Goal: Task Accomplishment & Management: Use online tool/utility

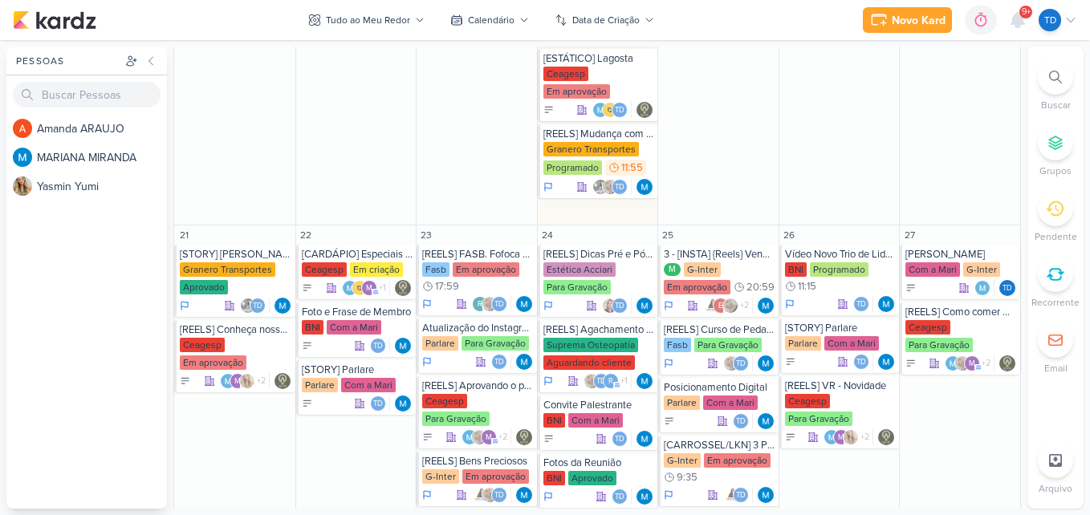
scroll to position [1359, 0]
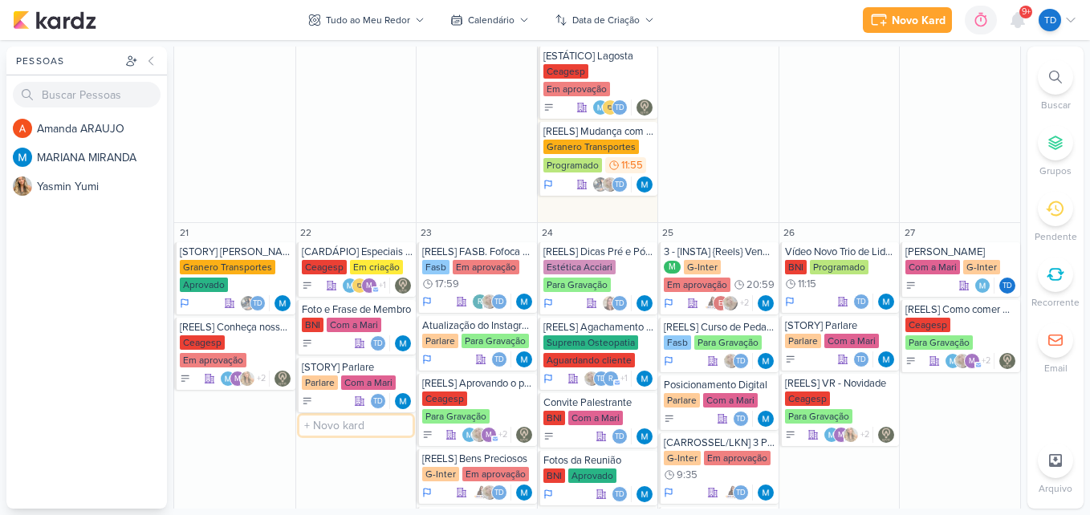
click at [350, 428] on input "text" at bounding box center [356, 426] width 114 height 20
type input "K"
type input "{"
click at [372, 424] on input "[STORY] BNI" at bounding box center [356, 426] width 114 height 20
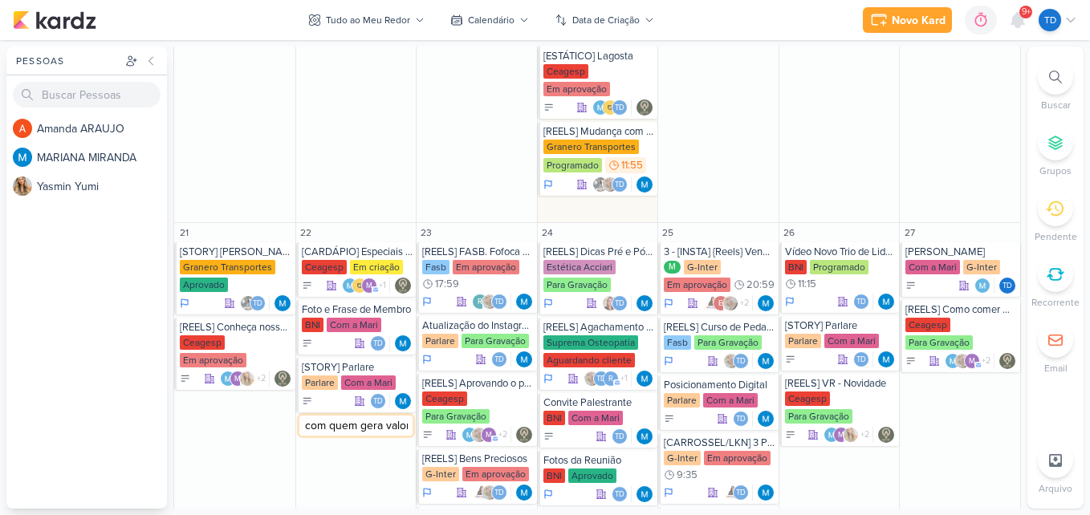
type input "[STORY] BNI conecte-se com quem gera valor"
click at [351, 431] on div "[STORY] BNI conecte-se com quem gera valor" at bounding box center [358, 425] width 112 height 13
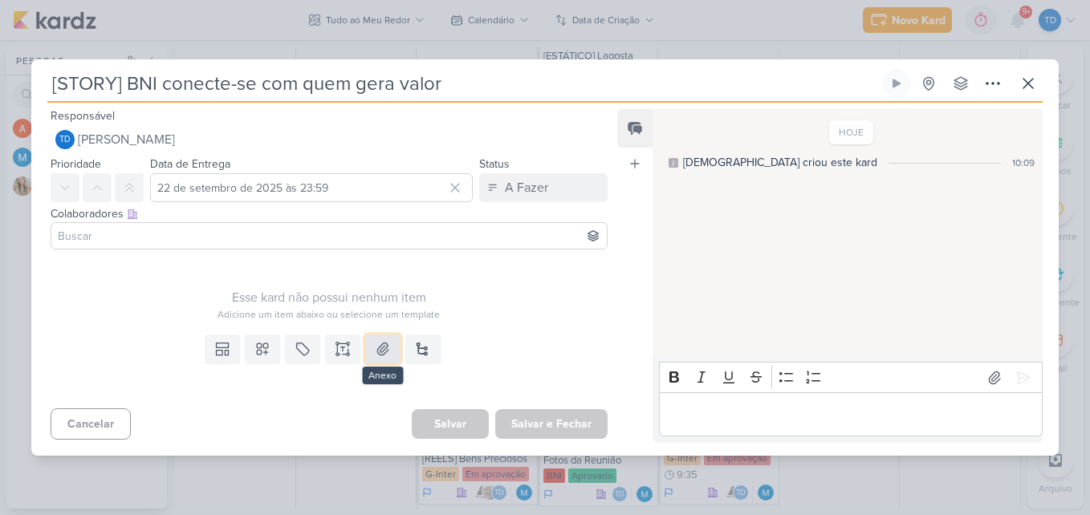
click at [375, 355] on icon at bounding box center [383, 349] width 16 height 16
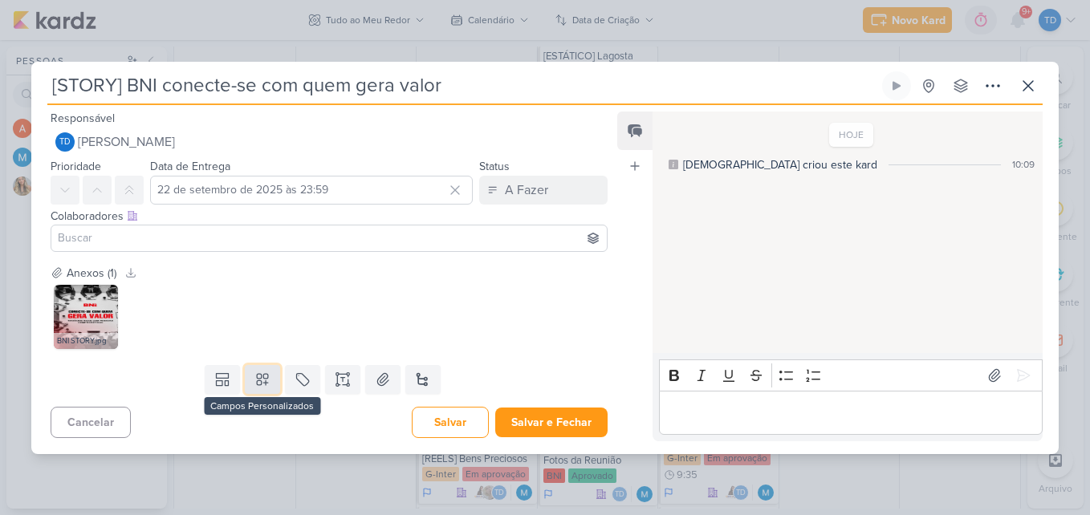
click at [254, 376] on icon at bounding box center [262, 380] width 16 height 16
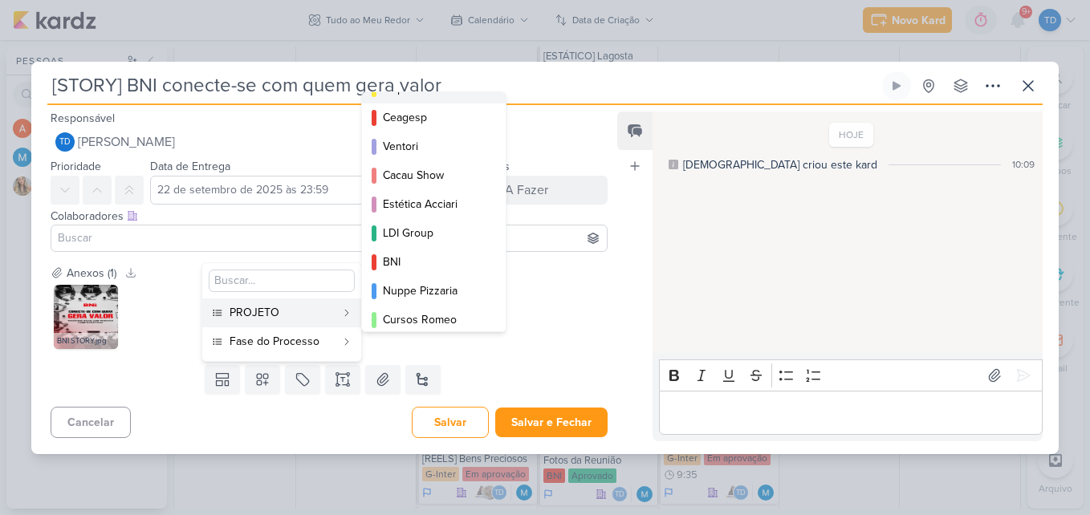
scroll to position [133, 0]
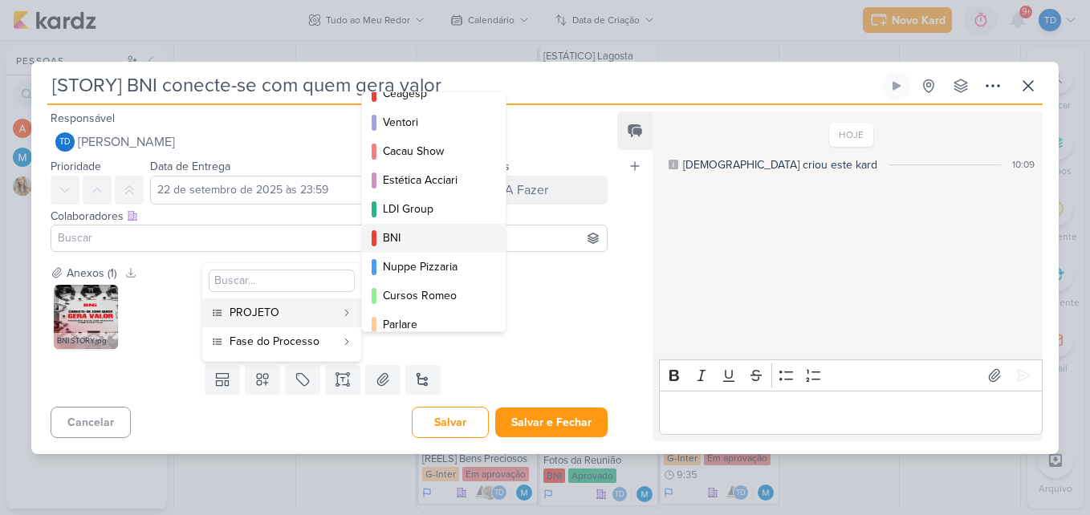
click at [413, 238] on div "BNI" at bounding box center [435, 238] width 104 height 17
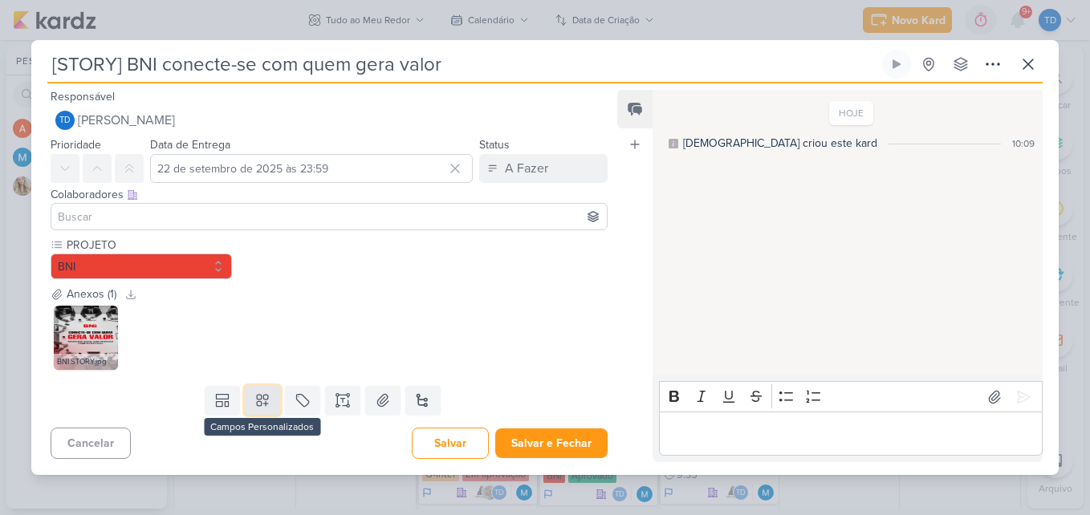
click at [262, 404] on icon at bounding box center [262, 400] width 11 height 11
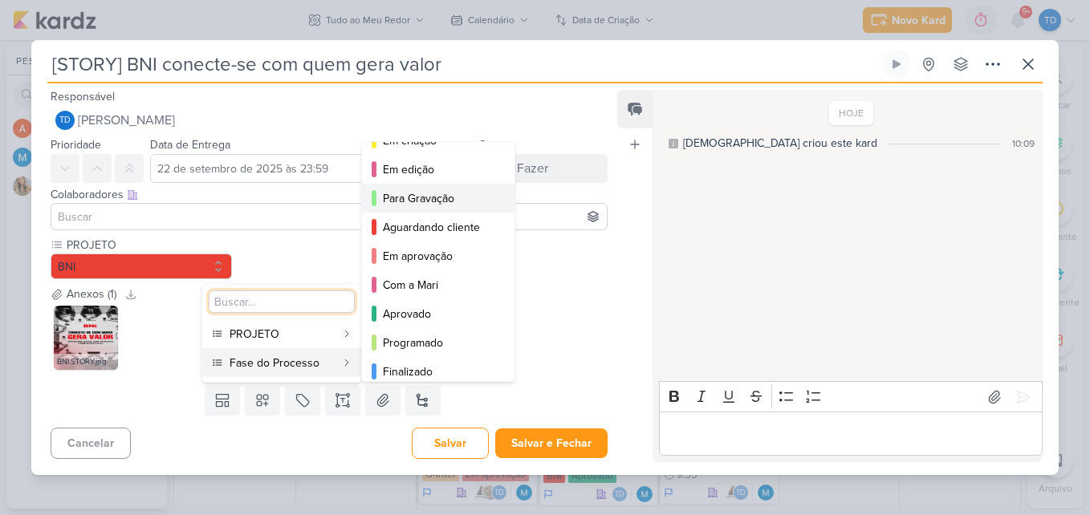
scroll to position [117, 0]
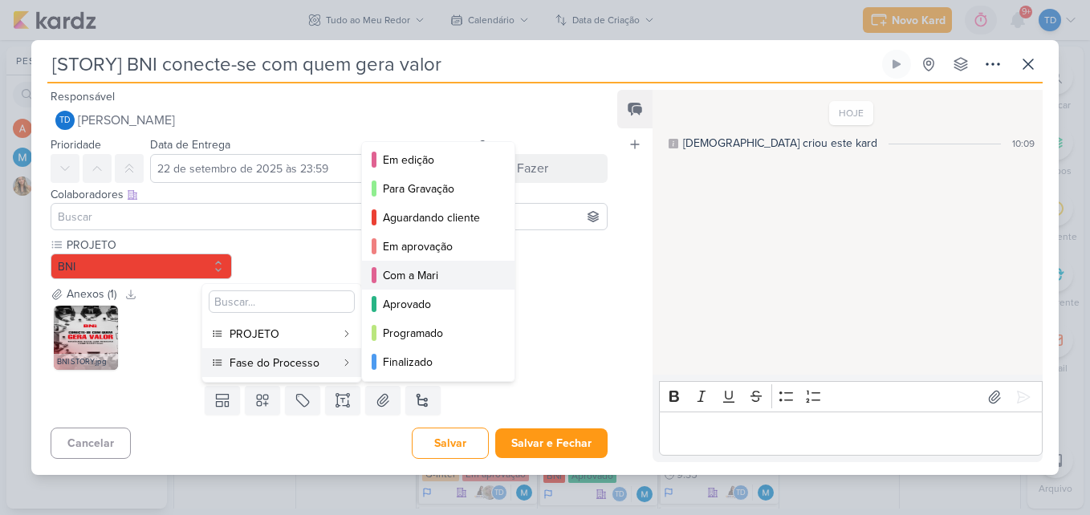
click at [439, 284] on button "Com a Mari" at bounding box center [438, 275] width 152 height 29
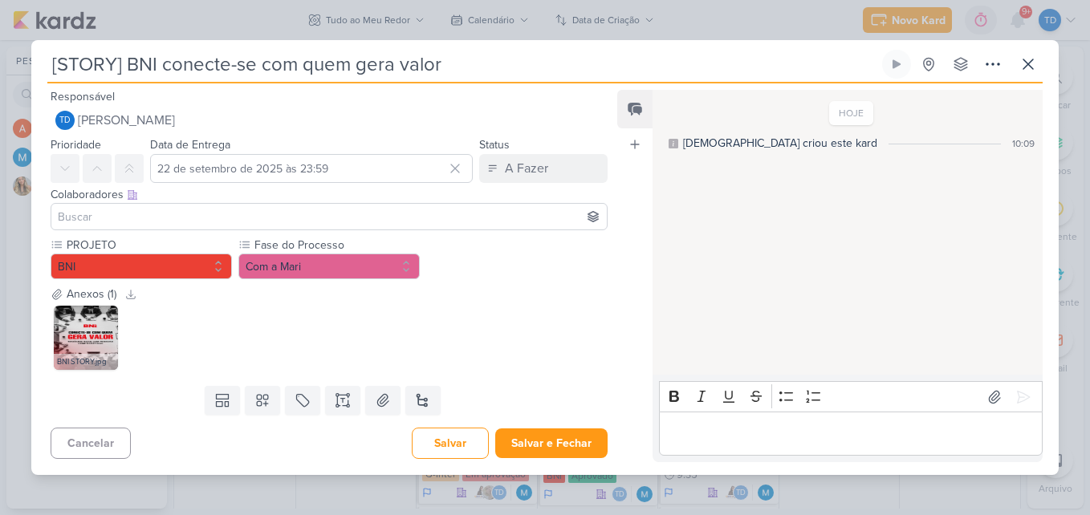
click at [332, 229] on div at bounding box center [329, 216] width 557 height 27
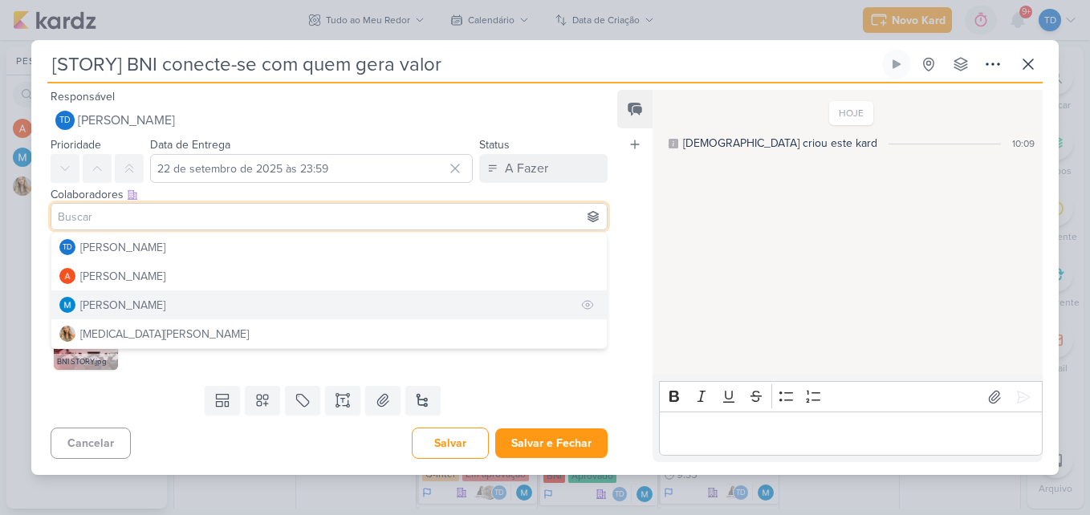
click at [195, 310] on button "[PERSON_NAME]" at bounding box center [328, 305] width 555 height 29
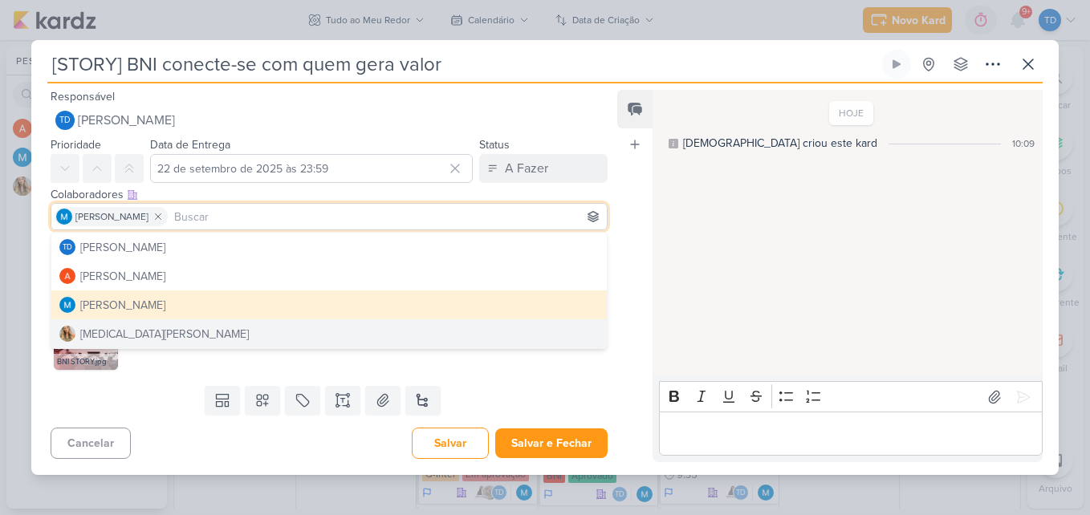
click at [171, 404] on div "Templates Campos Personalizados PROJETO Granero Transportes Fasb BNI" at bounding box center [322, 401] width 583 height 42
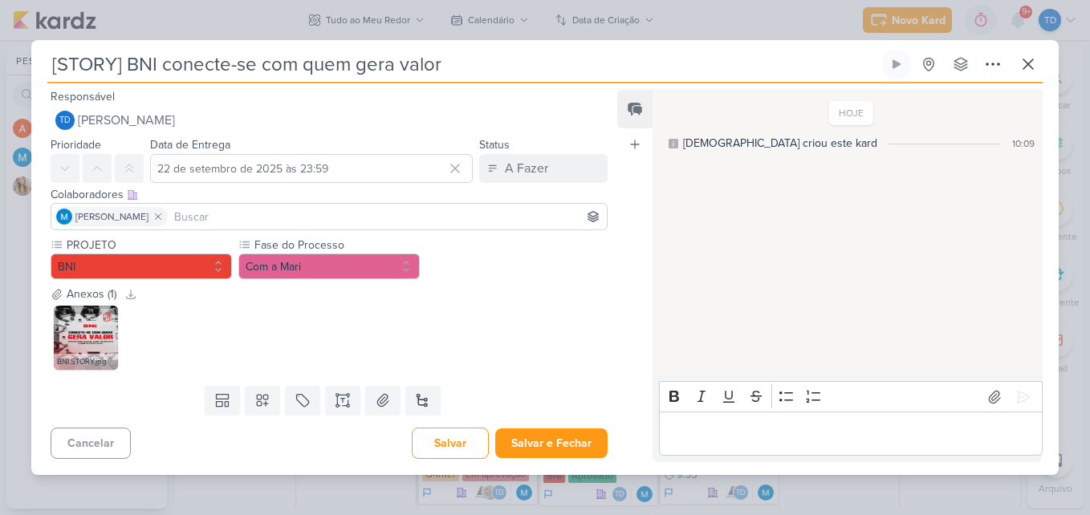
click at [86, 346] on img at bounding box center [86, 338] width 64 height 64
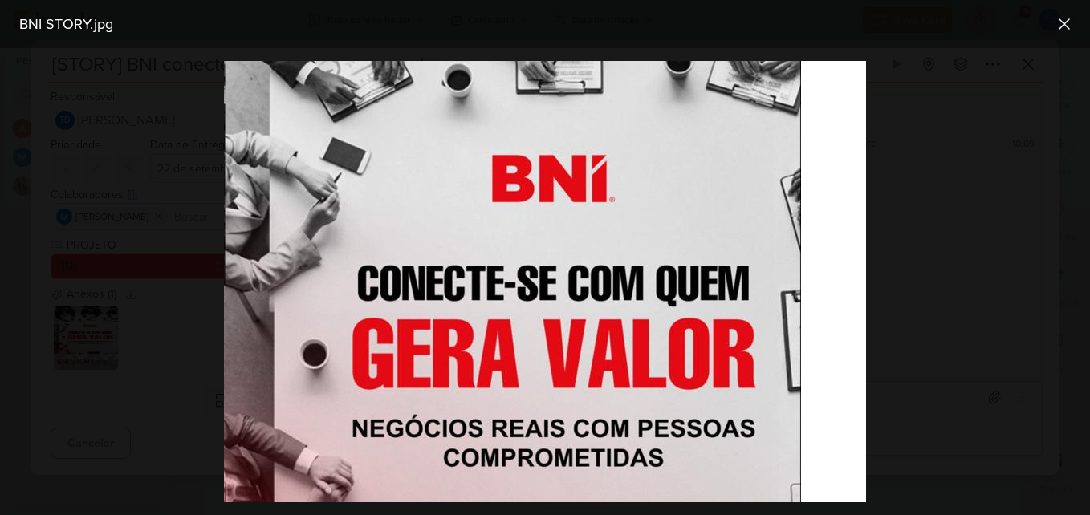
scroll to position [208, 0]
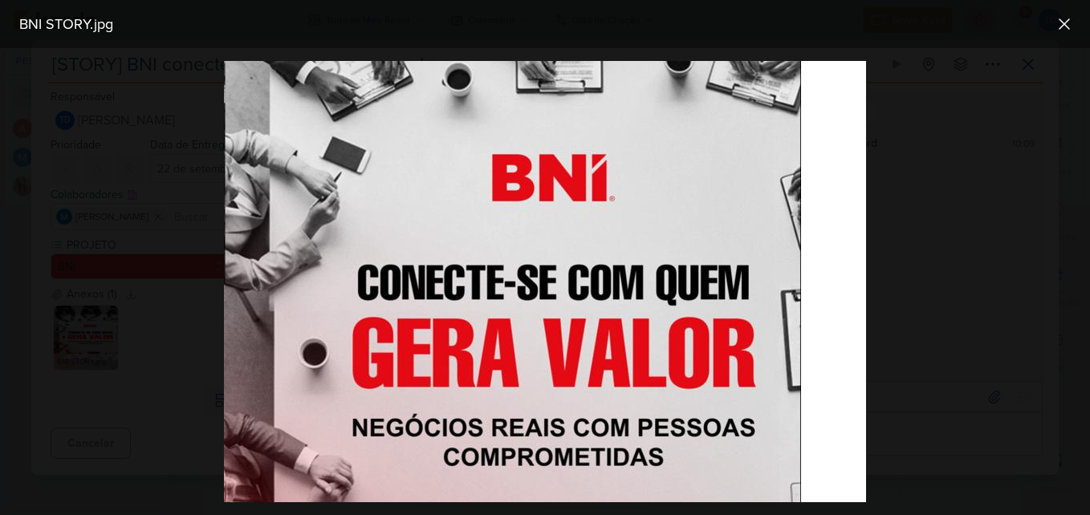
click at [132, 353] on div at bounding box center [545, 281] width 1090 height 467
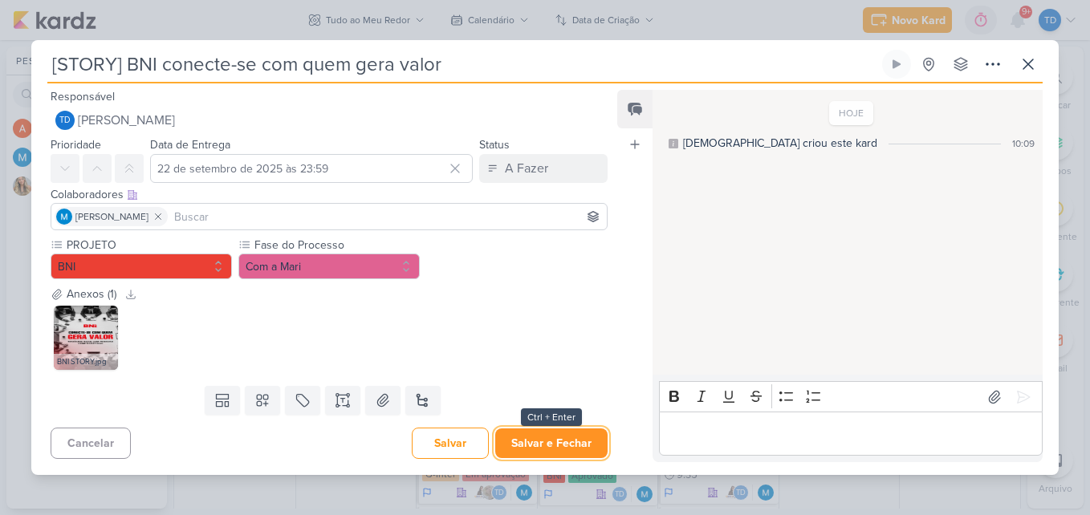
click at [562, 442] on button "Salvar e Fechar" at bounding box center [551, 444] width 112 height 30
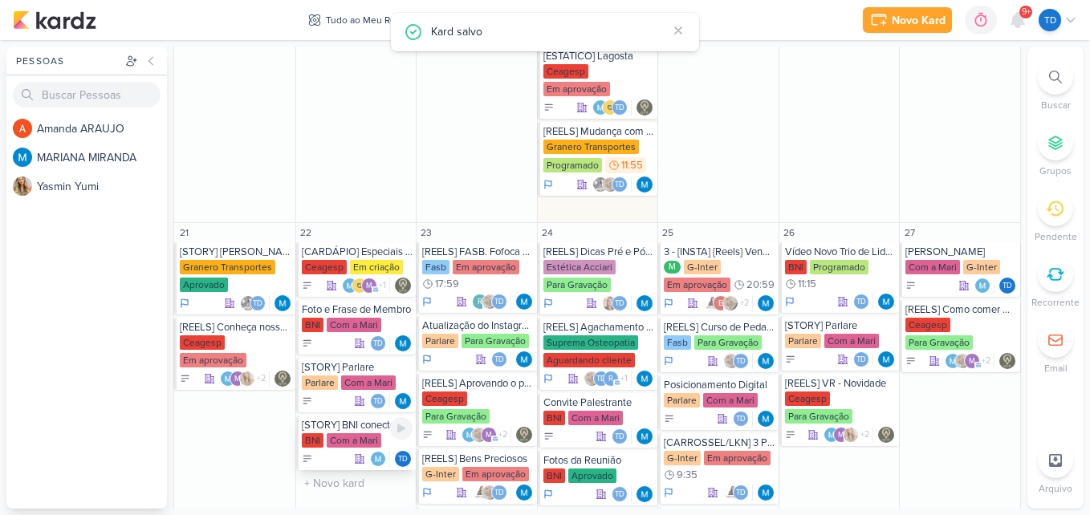
click at [370, 429] on div "[STORY] BNI conecte-se com quem gera valor" at bounding box center [358, 425] width 112 height 13
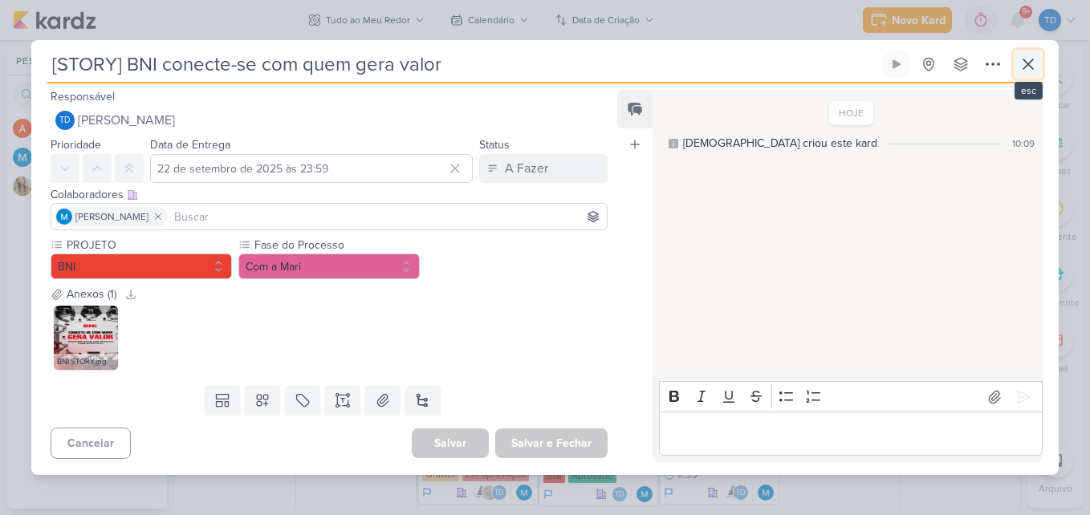
click at [1031, 65] on icon at bounding box center [1027, 64] width 19 height 19
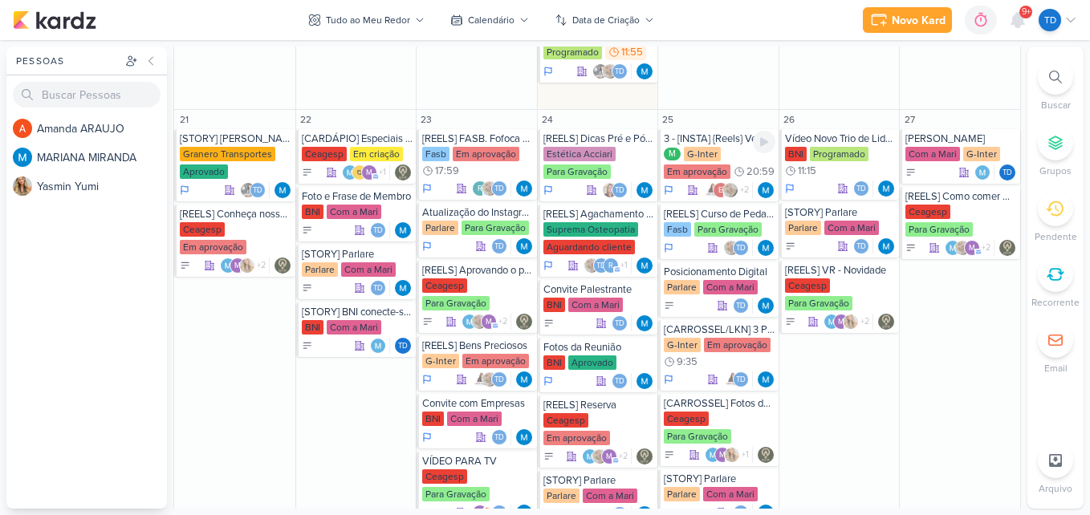
scroll to position [1471, 0]
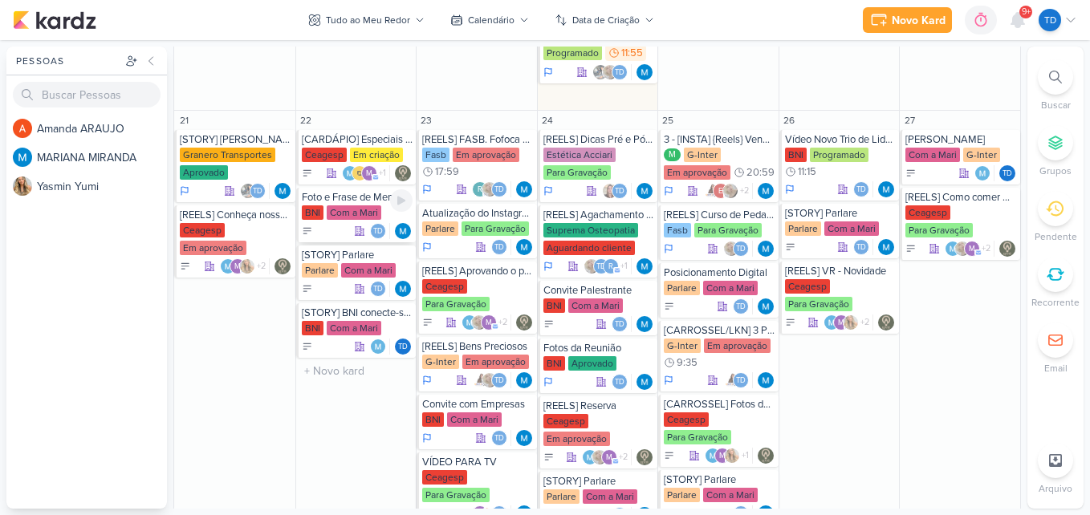
click at [363, 212] on div "Com a Mari" at bounding box center [354, 212] width 55 height 14
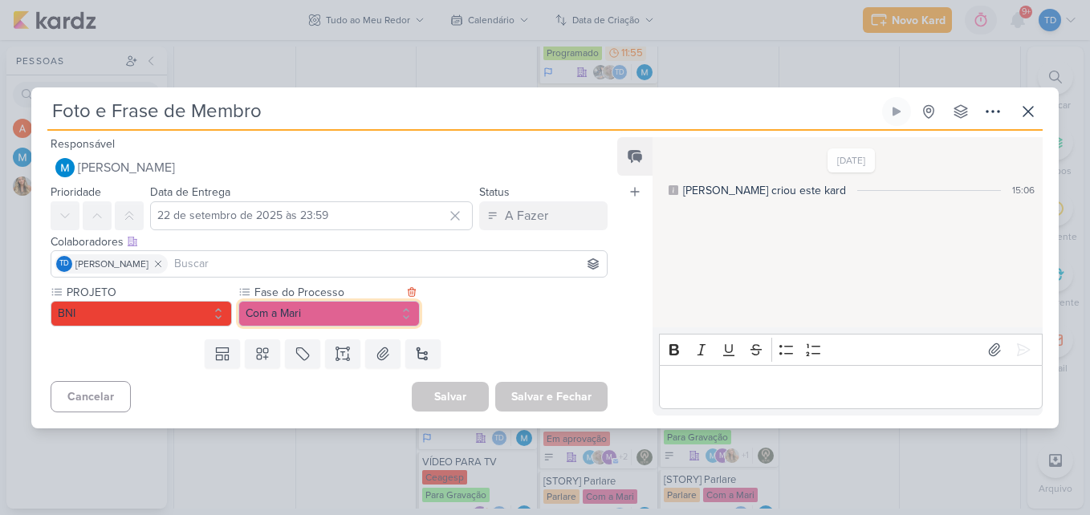
click at [383, 315] on button "Com a Mari" at bounding box center [328, 314] width 181 height 26
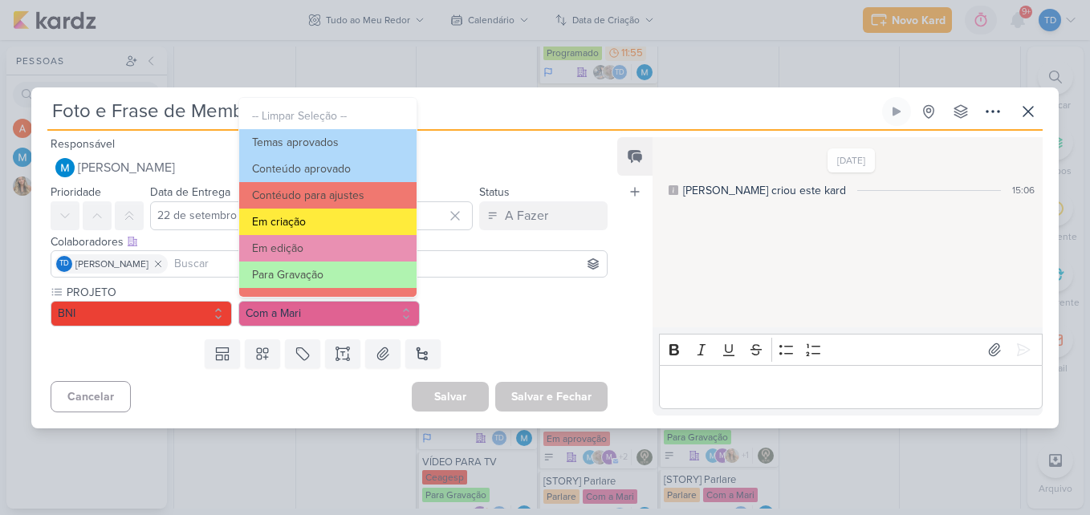
click at [356, 231] on button "Em criação" at bounding box center [327, 222] width 177 height 26
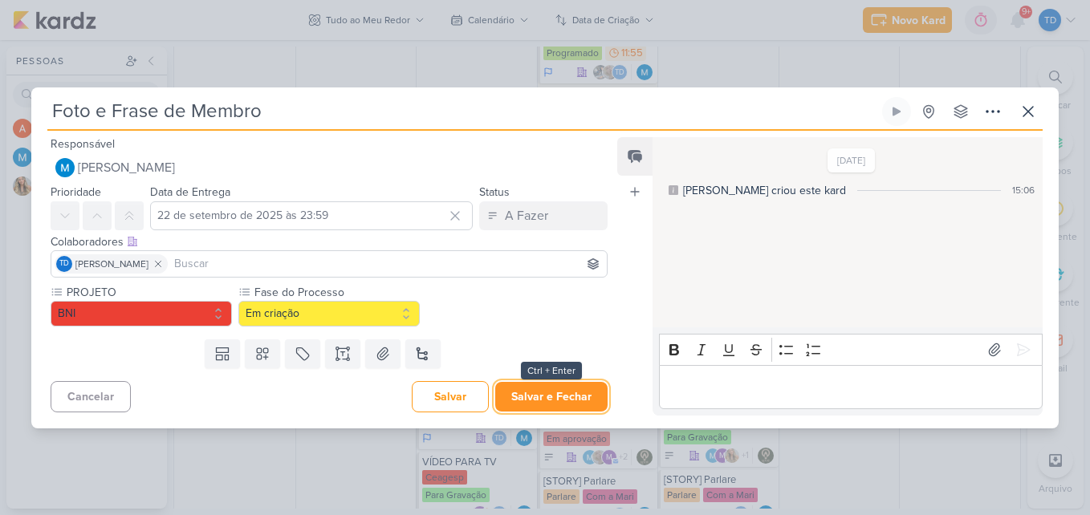
click at [586, 395] on button "Salvar e Fechar" at bounding box center [551, 397] width 112 height 30
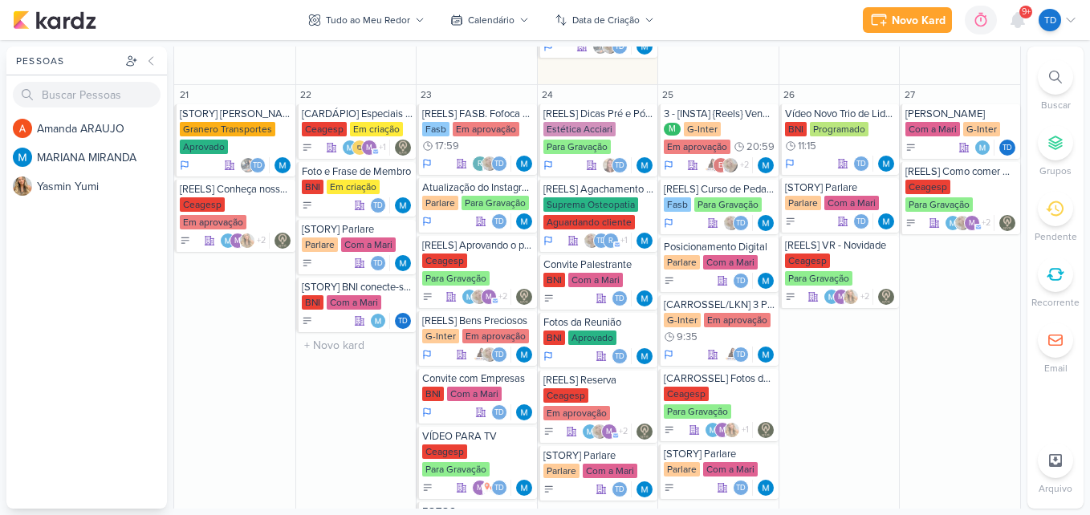
scroll to position [1498, 0]
